Goal: Information Seeking & Learning: Learn about a topic

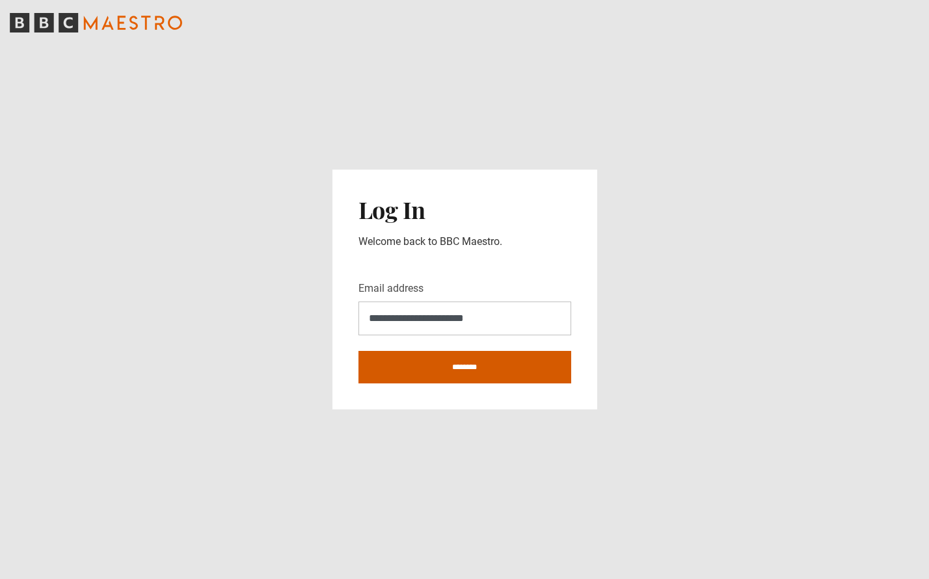
type input "**********"
click at [453, 373] on input "********" at bounding box center [464, 367] width 213 height 33
type input "**********"
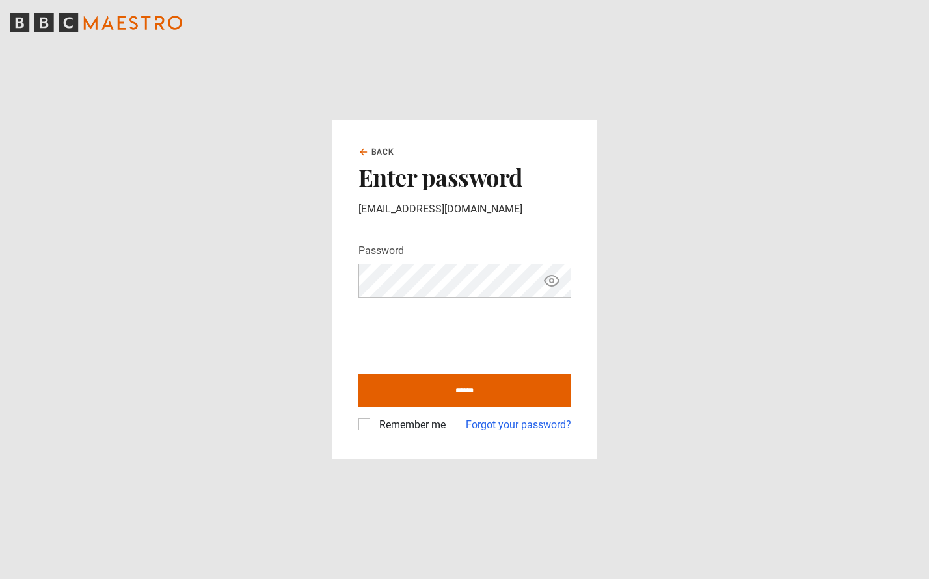
click at [370, 425] on div "Remember me" at bounding box center [401, 426] width 87 height 16
click at [429, 396] on input "******" at bounding box center [464, 391] width 213 height 33
type input "**********"
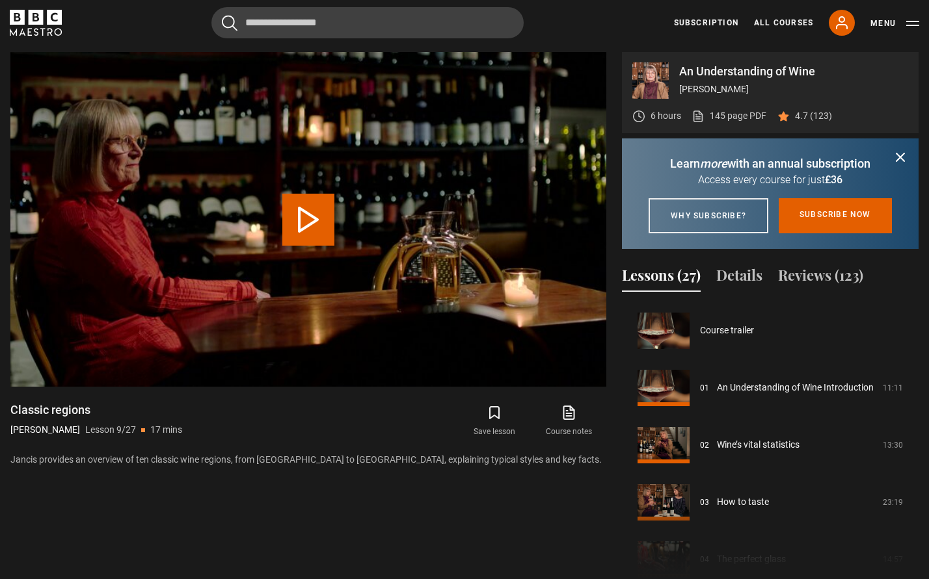
scroll to position [458, 0]
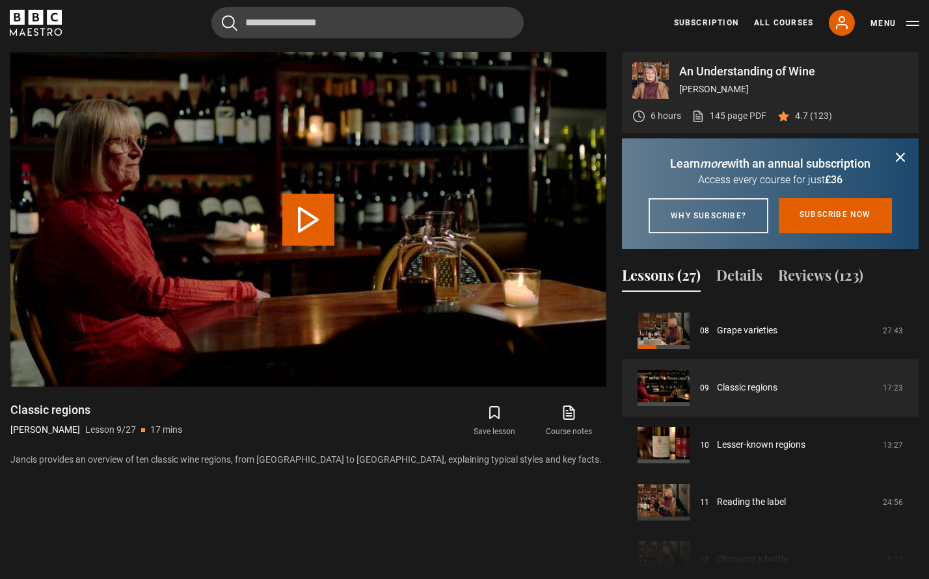
click at [899, 160] on icon "submit" at bounding box center [900, 158] width 16 height 16
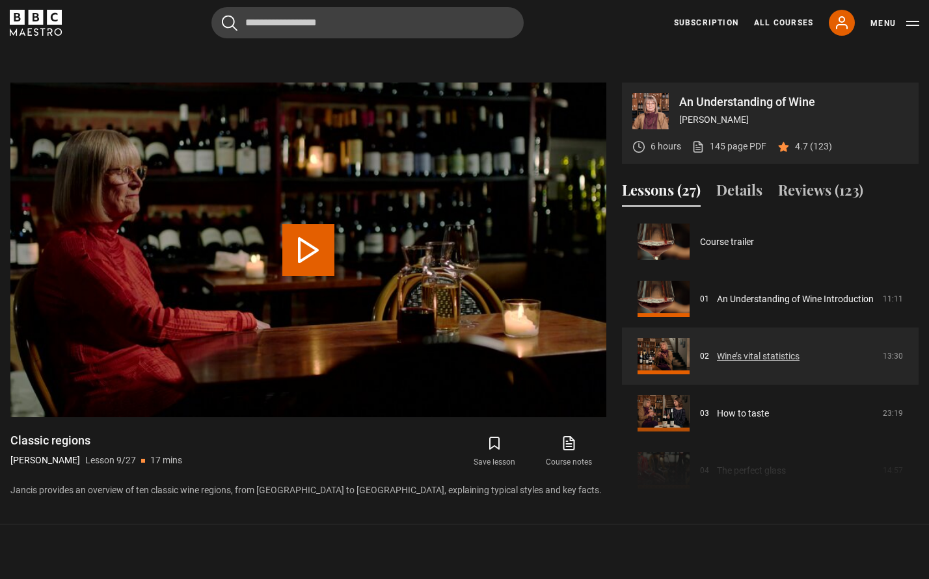
scroll to position [3, 0]
click at [717, 353] on link "Wine’s vital statistics​" at bounding box center [758, 358] width 83 height 14
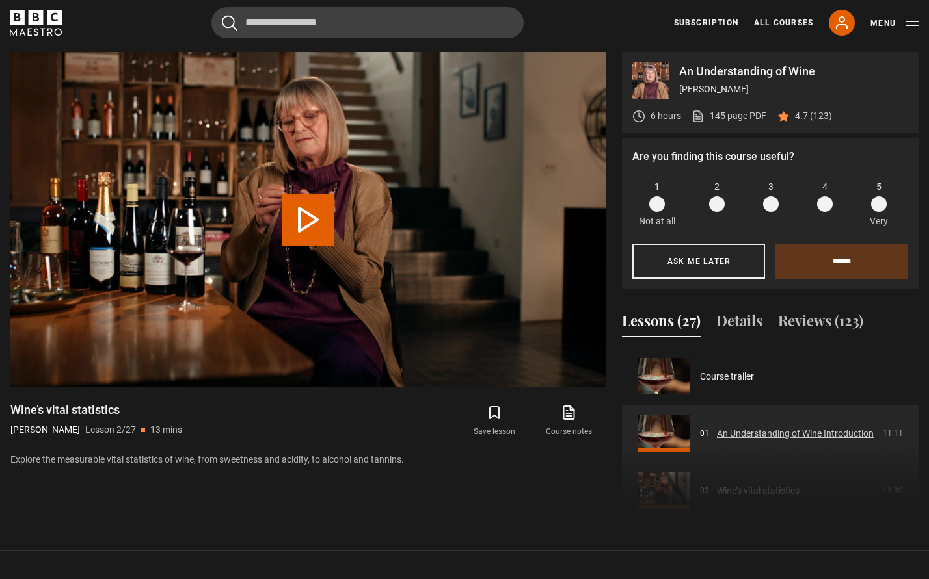
scroll to position [57, 0]
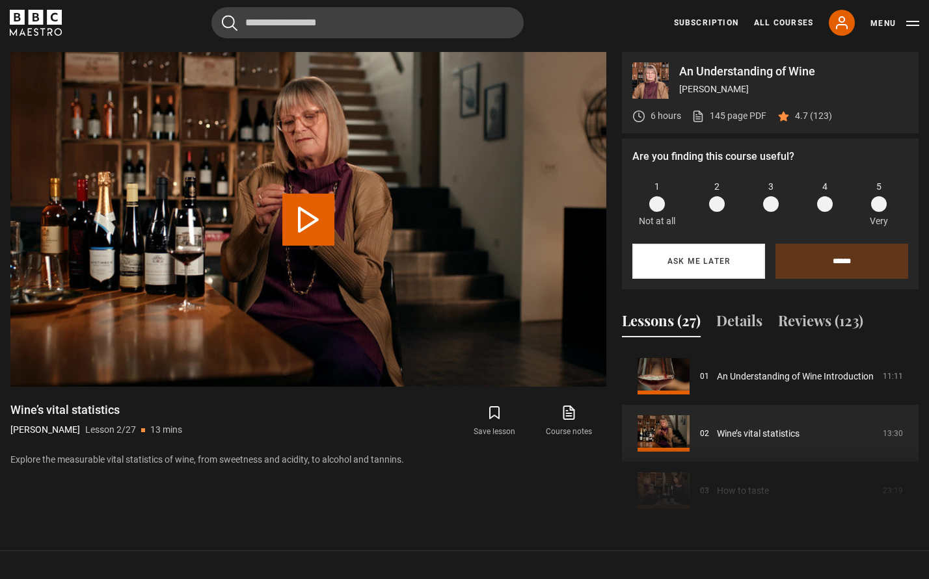
click at [685, 262] on button "Ask me later" at bounding box center [698, 261] width 133 height 35
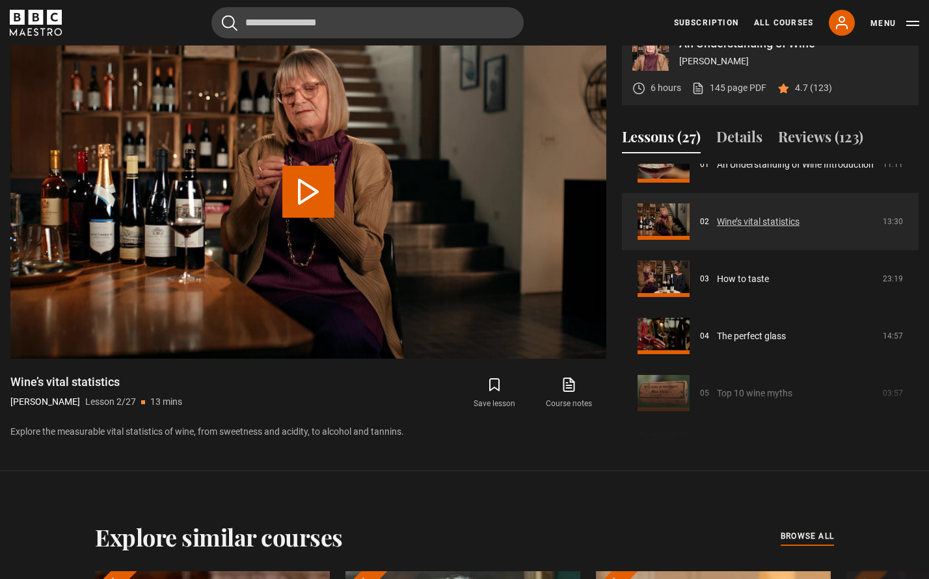
scroll to position [89, 0]
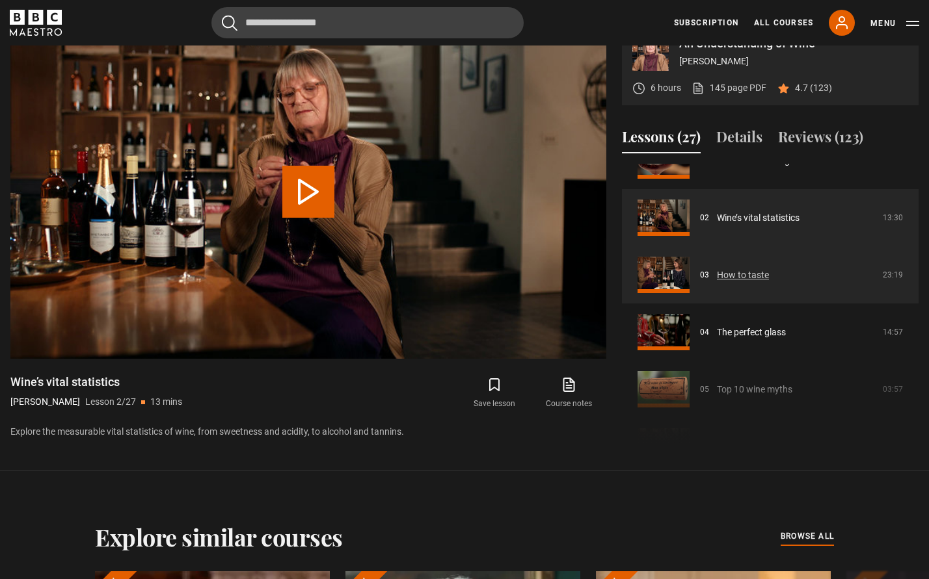
click at [717, 277] on link "How to taste​" at bounding box center [743, 276] width 52 height 14
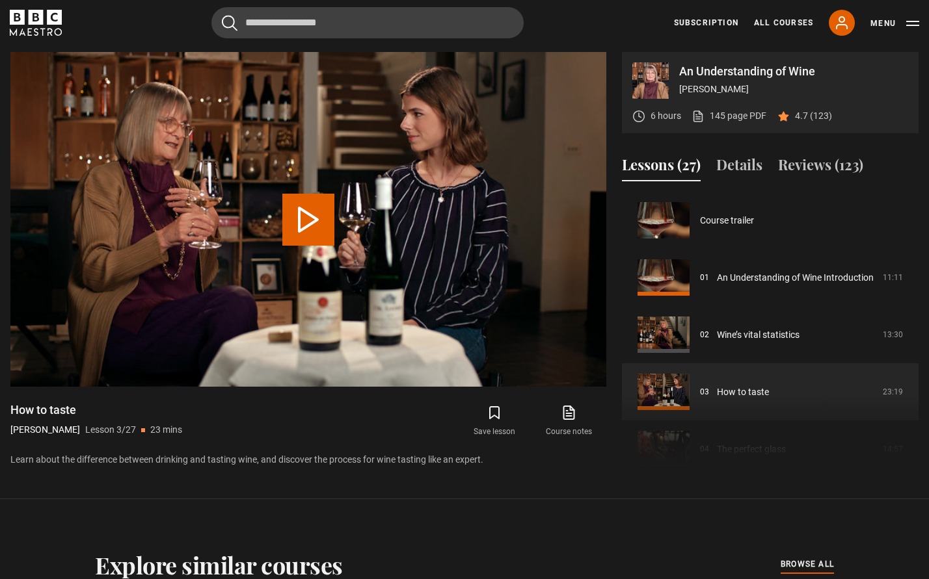
scroll to position [114, 0]
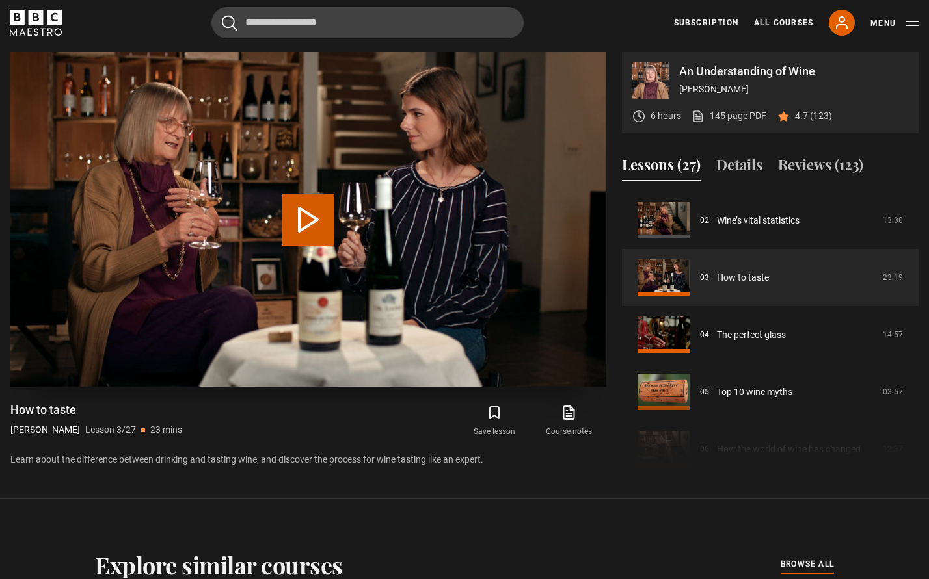
click at [305, 215] on button "Play Lesson How to taste​" at bounding box center [308, 220] width 52 height 52
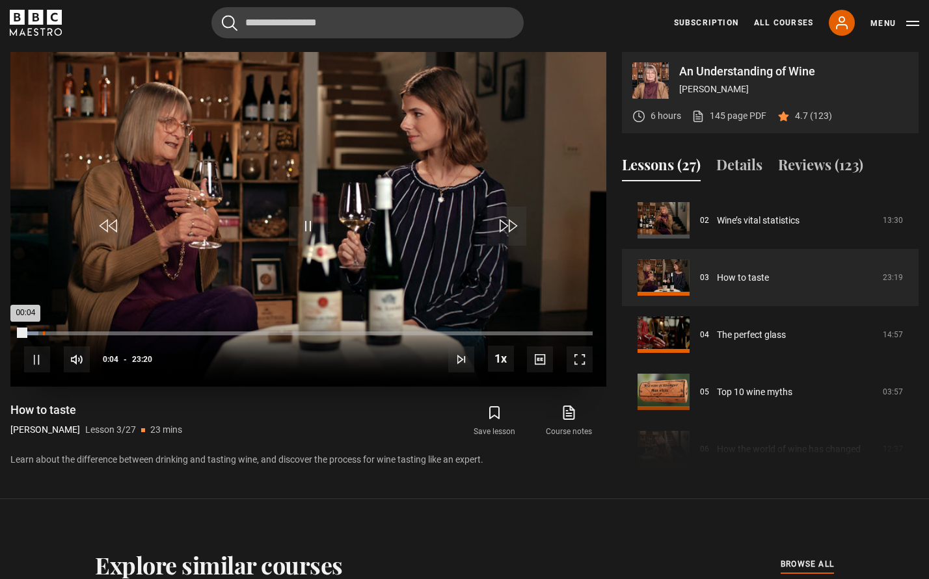
click at [43, 333] on div "00:46" at bounding box center [44, 334] width 2 height 4
click at [72, 332] on div "01:58" at bounding box center [73, 334] width 2 height 4
click at [101, 331] on div "10s Skip Back 10 seconds Pause 10s Skip Forward 10 seconds Loaded : 8.57% 01:58…" at bounding box center [308, 351] width 596 height 72
click at [88, 331] on div "10s Skip Back 10 seconds Pause 10s Skip Forward 10 seconds Loaded : 12.84% 16:0…" at bounding box center [308, 351] width 596 height 72
click at [88, 332] on div "02:36" at bounding box center [89, 334] width 2 height 4
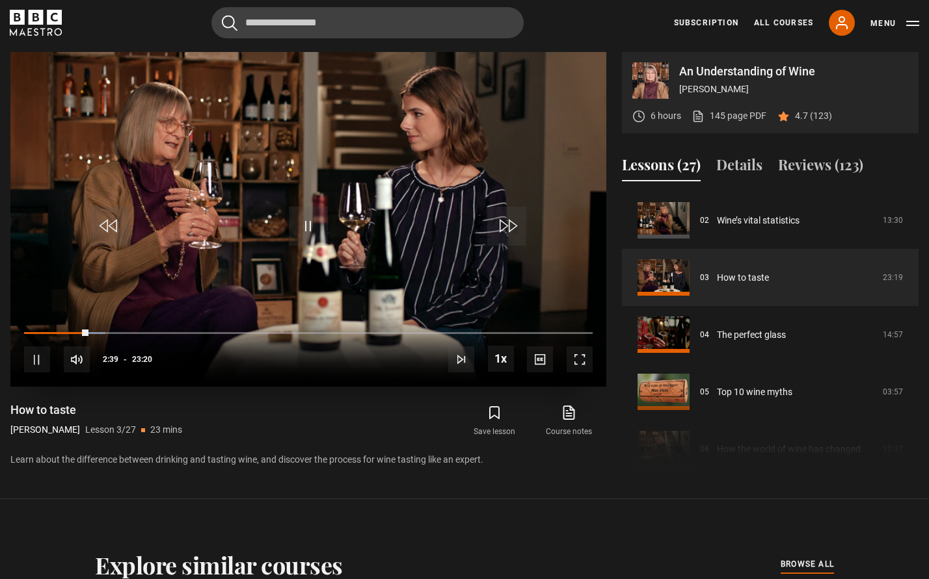
click at [33, 364] on span "Video Player" at bounding box center [37, 360] width 26 height 26
click at [501, 225] on span "Video Player" at bounding box center [506, 226] width 39 height 39
click at [38, 356] on span "Video Player" at bounding box center [37, 360] width 26 height 26
click at [318, 287] on video "Video Player" at bounding box center [308, 219] width 596 height 335
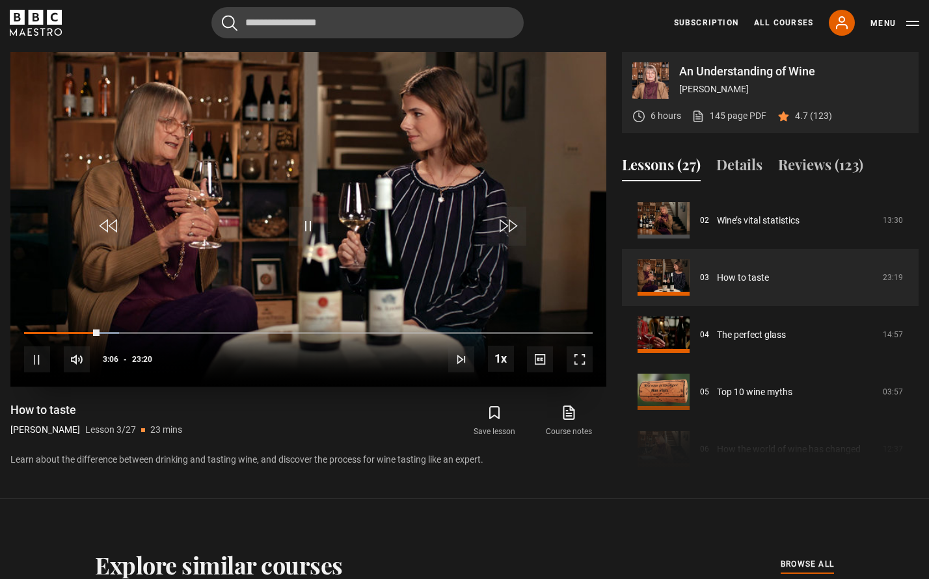
click at [106, 331] on div "10s Skip Back 10 seconds Pause 10s Skip Forward 10 seconds Loaded : 16.77% 06:4…" at bounding box center [308, 351] width 596 height 72
click at [109, 332] on div "Loaded : 16.77% 03:31 03:07" at bounding box center [308, 334] width 568 height 4
click at [117, 333] on div "Loaded : 17.12% 03:49 03:30" at bounding box center [308, 334] width 568 height 4
click at [124, 333] on div "Loaded : 17.51% 04:05 03:50" at bounding box center [308, 334] width 568 height 4
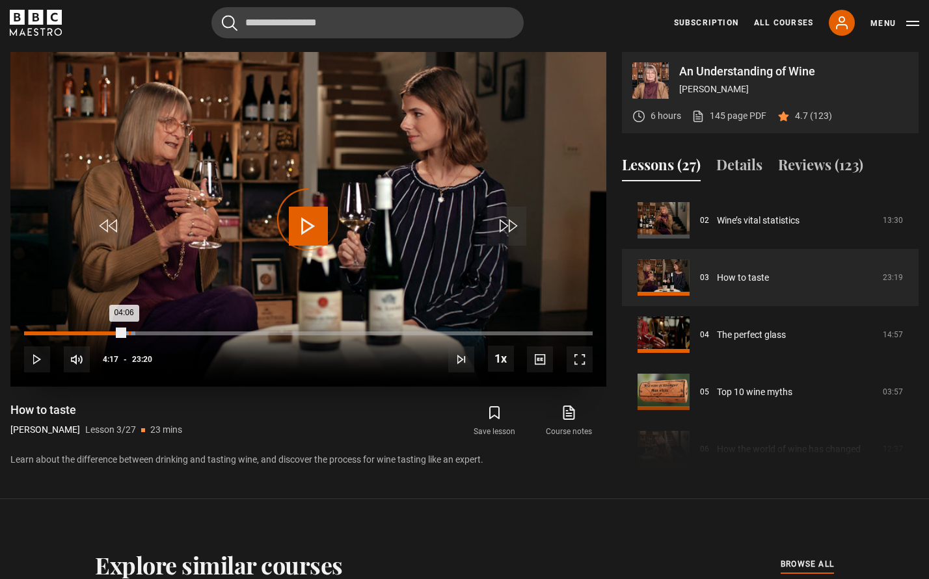
click at [129, 333] on div "04:17" at bounding box center [130, 334] width 2 height 4
click at [134, 332] on div "04:30" at bounding box center [135, 334] width 2 height 4
click at [146, 334] on div "04:57" at bounding box center [146, 334] width 2 height 4
click at [159, 333] on div "05:31" at bounding box center [160, 334] width 2 height 4
click at [166, 332] on div "05:50" at bounding box center [167, 334] width 2 height 4
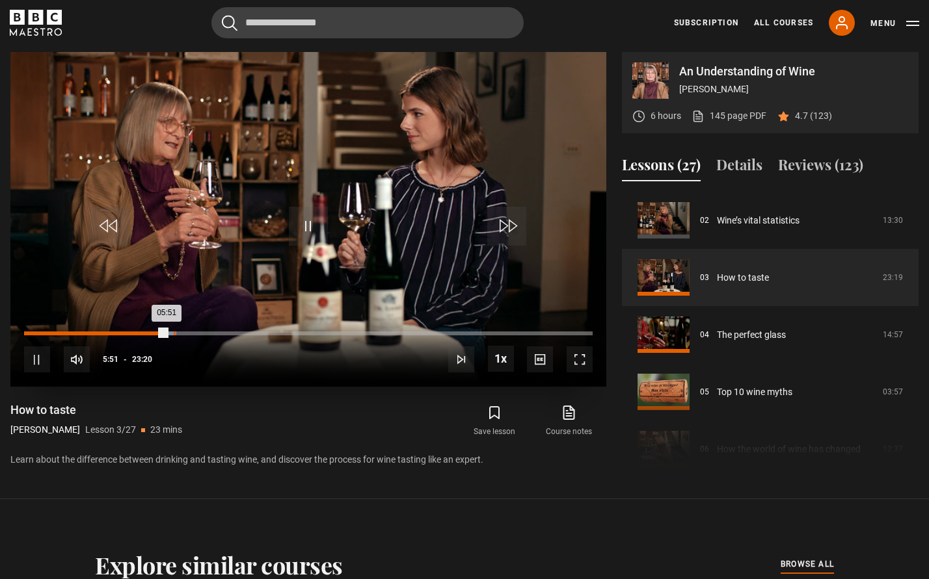
click at [174, 333] on div "06:08" at bounding box center [175, 334] width 2 height 4
click at [181, 333] on div "06:27" at bounding box center [182, 334] width 2 height 4
click at [191, 334] on div "06:48" at bounding box center [191, 334] width 2 height 4
click at [200, 334] on div "07:12" at bounding box center [201, 334] width 2 height 4
click at [589, 360] on span "Video Player" at bounding box center [579, 360] width 26 height 26
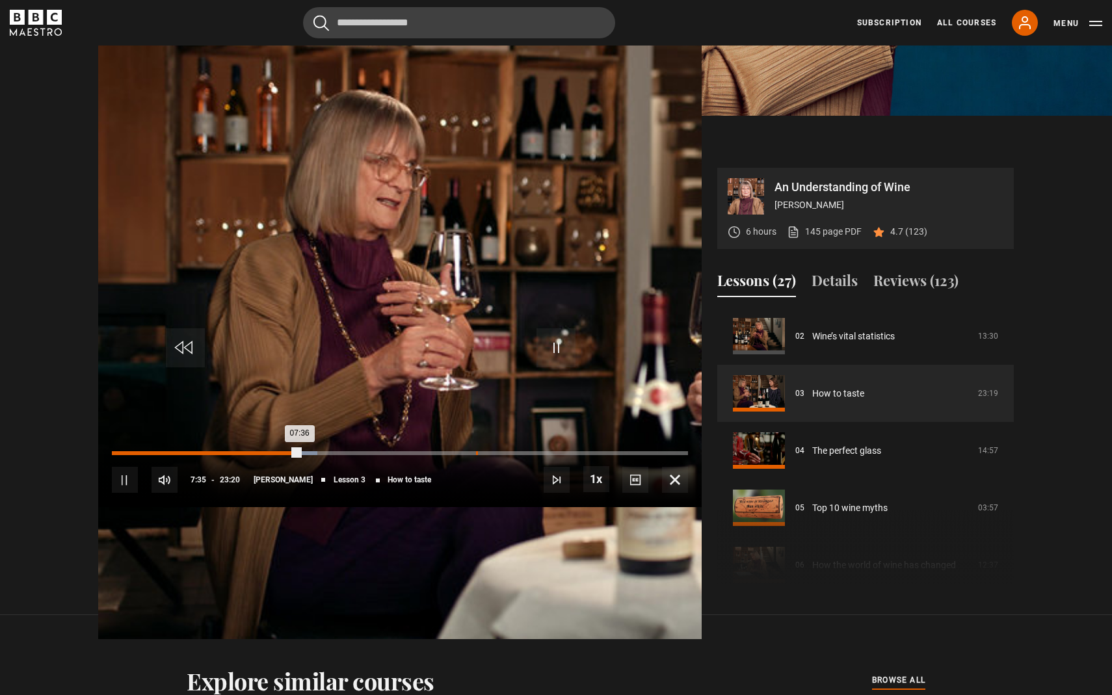
click at [476, 455] on div "07:50" at bounding box center [477, 453] width 2 height 4
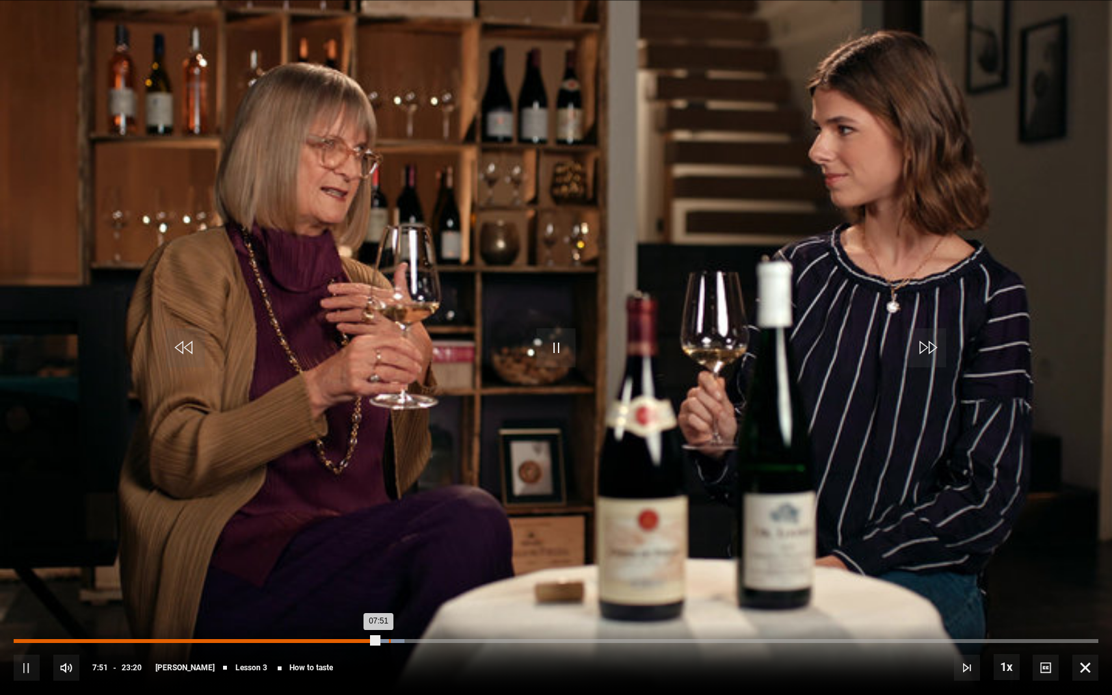
click at [389, 579] on div "08:04" at bounding box center [390, 641] width 2 height 4
click at [399, 579] on div "08:16" at bounding box center [399, 641] width 2 height 4
click at [407, 579] on div "08:27" at bounding box center [408, 641] width 2 height 4
click at [419, 579] on div "10s Skip Back 10 seconds Pause 10s Skip Forward 10 seconds Loaded : 37.14% 08:4…" at bounding box center [556, 659] width 1112 height 72
click at [418, 579] on div "08:41" at bounding box center [419, 641] width 2 height 4
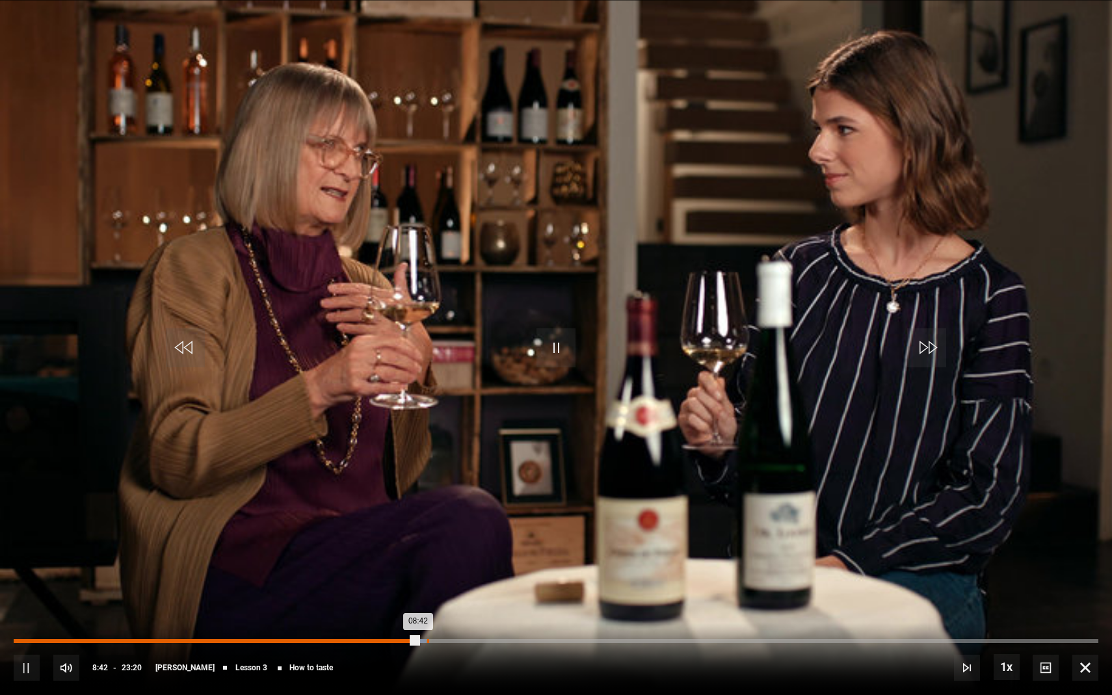
click at [427, 579] on div "08:53" at bounding box center [428, 641] width 2 height 4
click at [434, 579] on div "09:03" at bounding box center [435, 641] width 2 height 4
click at [442, 579] on div "09:13" at bounding box center [443, 641] width 2 height 4
click at [448, 579] on div "09:20" at bounding box center [449, 641] width 2 height 4
click at [455, 579] on div "09:29" at bounding box center [456, 641] width 2 height 4
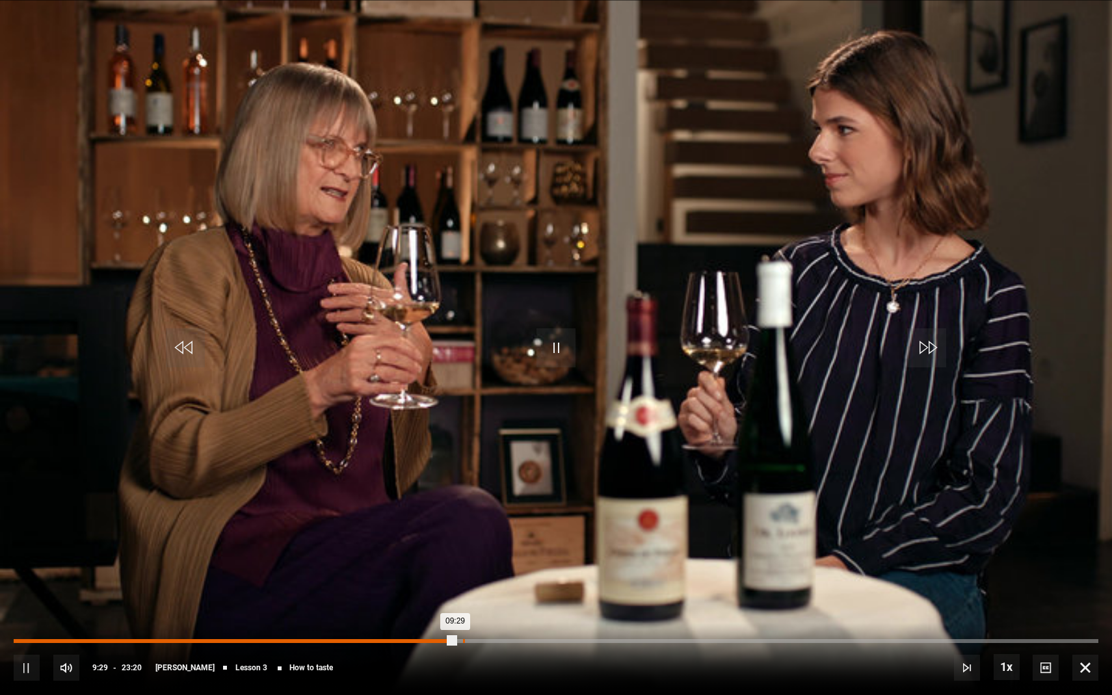
click at [463, 579] on div "09:39" at bounding box center [464, 641] width 2 height 4
click at [470, 579] on div "09:48" at bounding box center [471, 641] width 2 height 4
click at [477, 579] on div "09:58" at bounding box center [478, 641] width 2 height 4
click at [484, 579] on div "10:07" at bounding box center [485, 641] width 2 height 4
click at [491, 579] on div "10:15" at bounding box center [491, 641] width 2 height 4
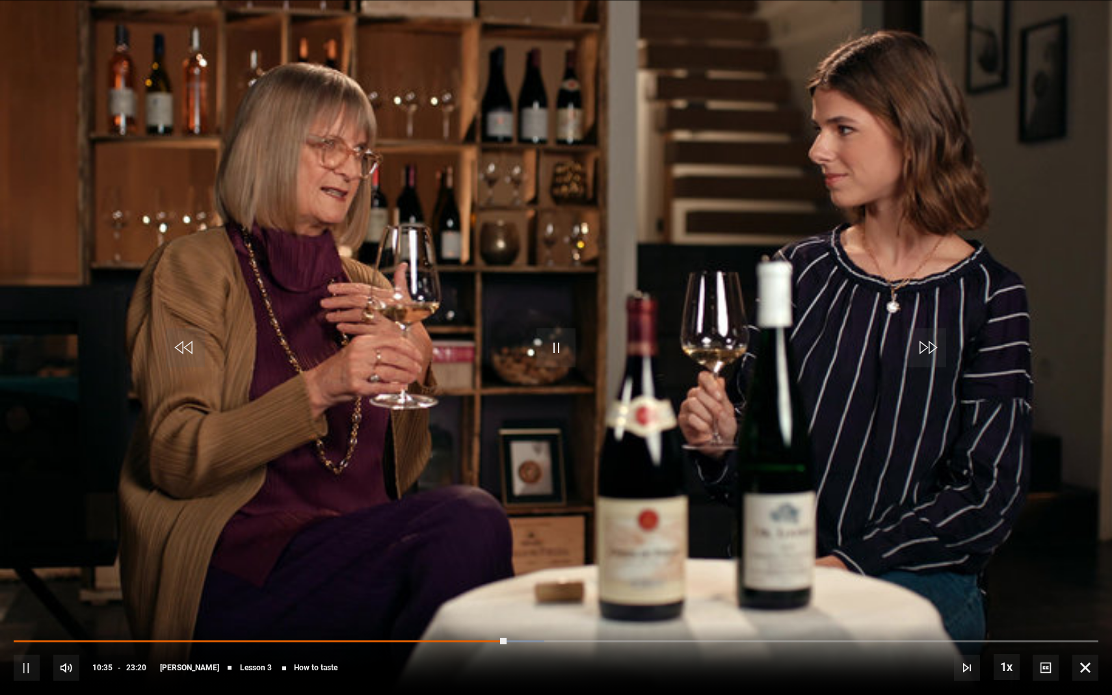
click at [511, 579] on div "10s Skip Back 10 seconds Pause 10s Skip Forward 10 seconds Loaded : 48.91% 10:3…" at bounding box center [556, 659] width 1112 height 72
click at [512, 579] on div "10:43" at bounding box center [513, 641] width 2 height 4
click at [522, 579] on div "10s Skip Back 10 seconds Pause 10s Skip Forward 10 seconds Loaded : 49.26% 10:5…" at bounding box center [556, 659] width 1112 height 72
click at [928, 579] on span "Video Player" at bounding box center [1085, 668] width 26 height 26
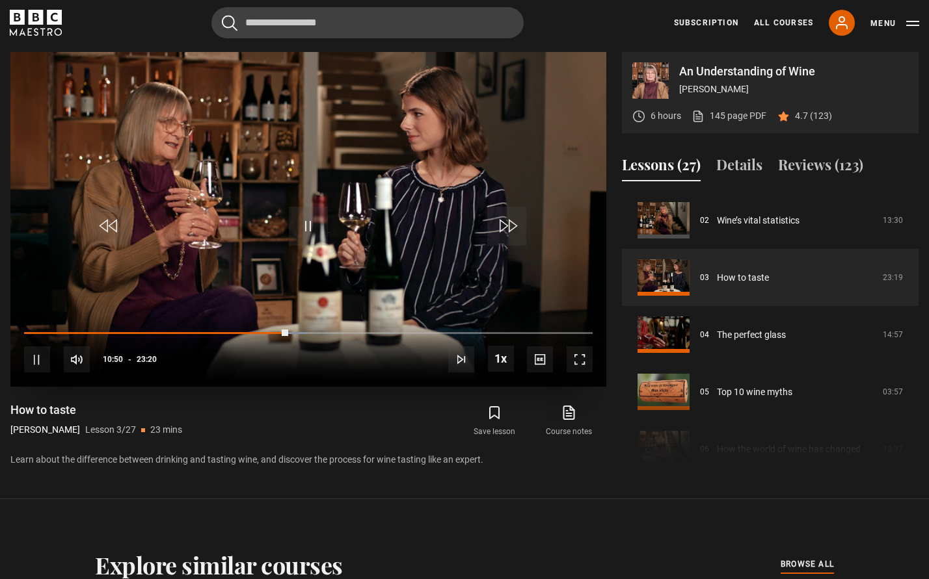
click at [30, 356] on span "Video Player" at bounding box center [37, 360] width 26 height 26
